Goal: Subscribe to service/newsletter

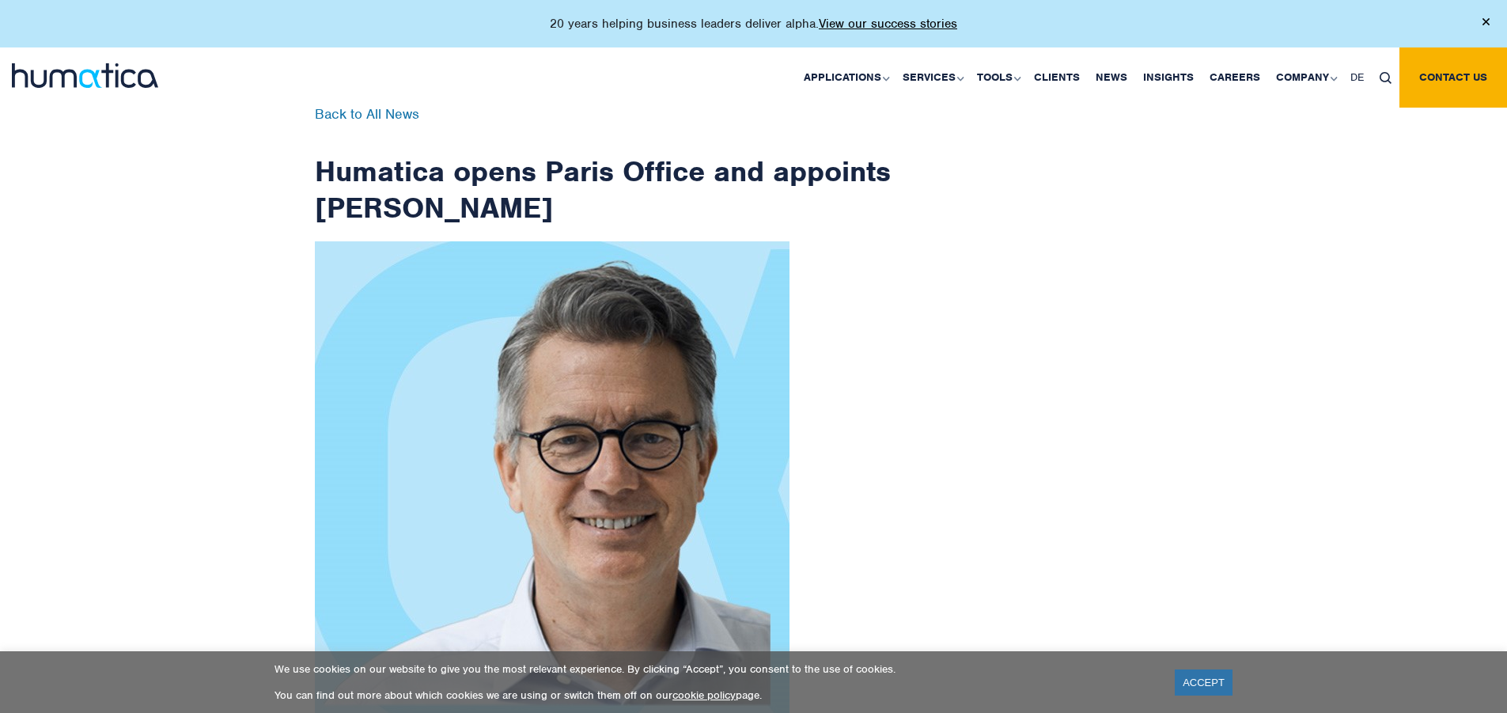
scroll to position [2524, 0]
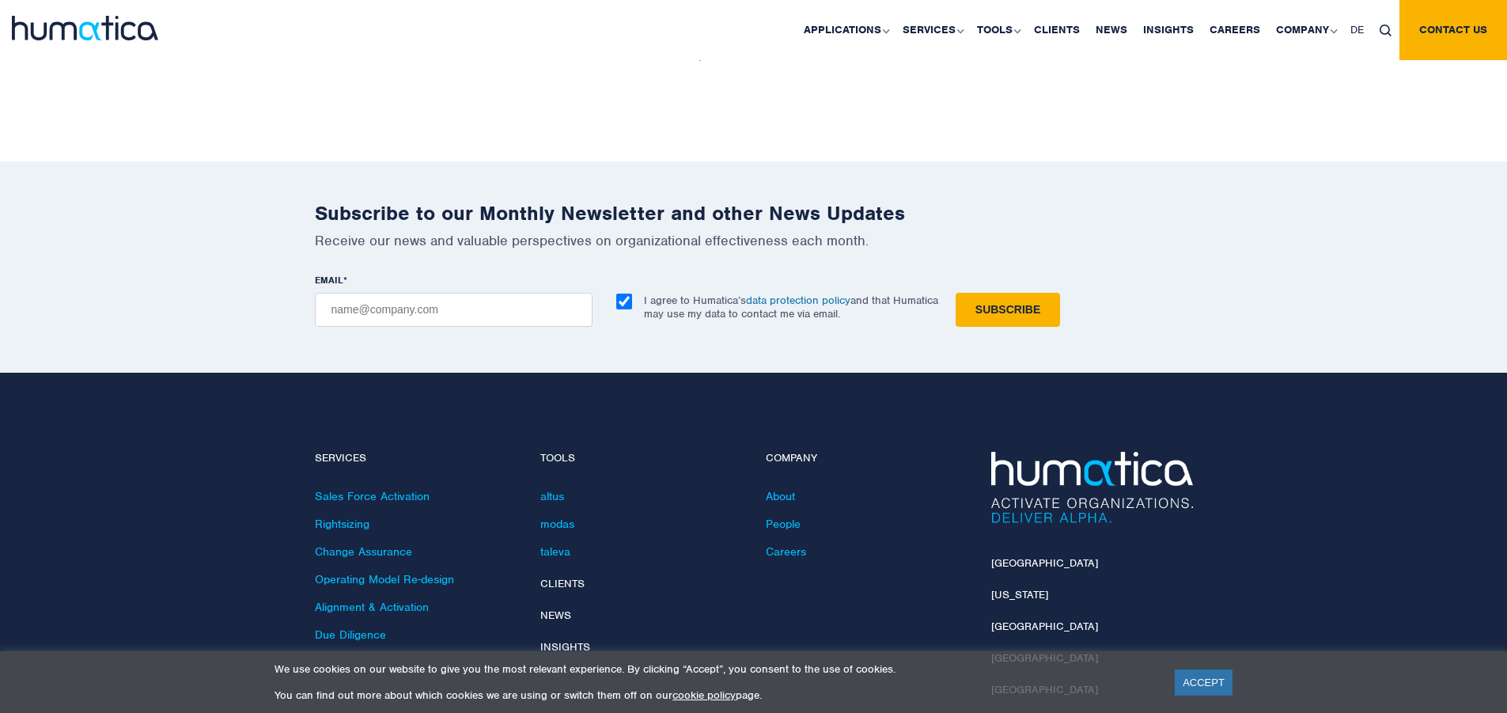
checkbox input "true"
type input "[EMAIL_ADDRESS][DOMAIN_NAME]"
click at [956, 293] on input "Subscribe" at bounding box center [1008, 310] width 104 height 34
